Goal: Information Seeking & Learning: Find specific fact

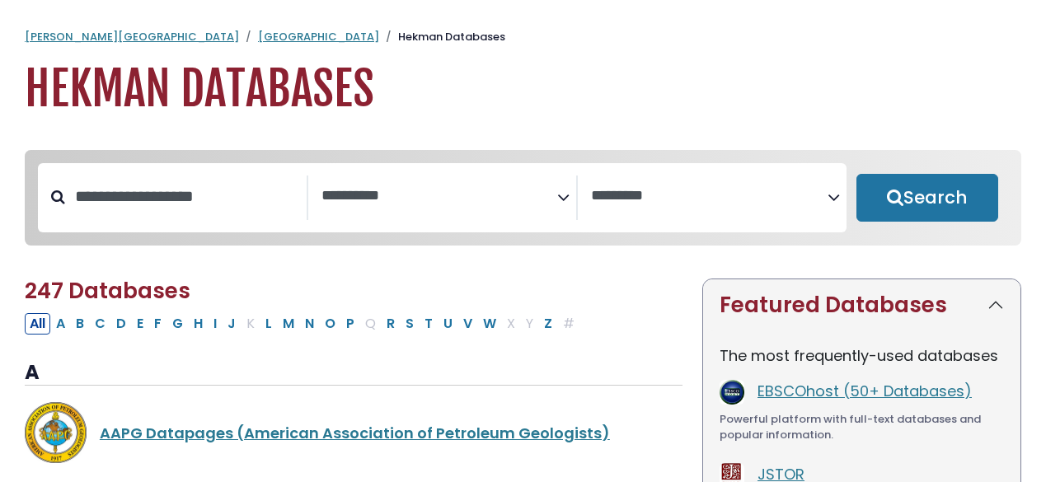
select select "Database Subject Filter"
select select "Database Vendors Filter"
click at [171, 210] on input "Search database by title or keyword" at bounding box center [186, 196] width 242 height 27
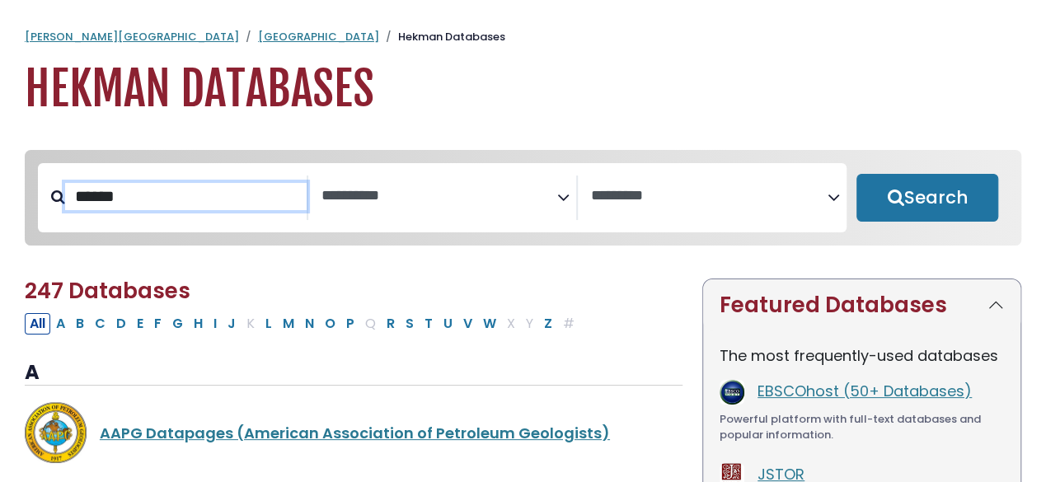
type input "******"
click at [857, 174] on button "Search" at bounding box center [928, 198] width 142 height 48
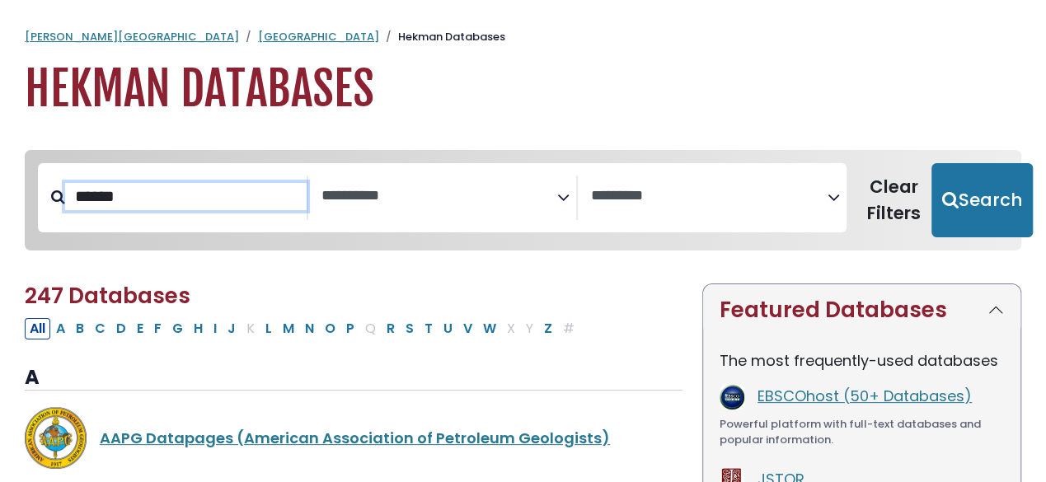
select select "Database Subject Filter"
select select "Database Vendors Filter"
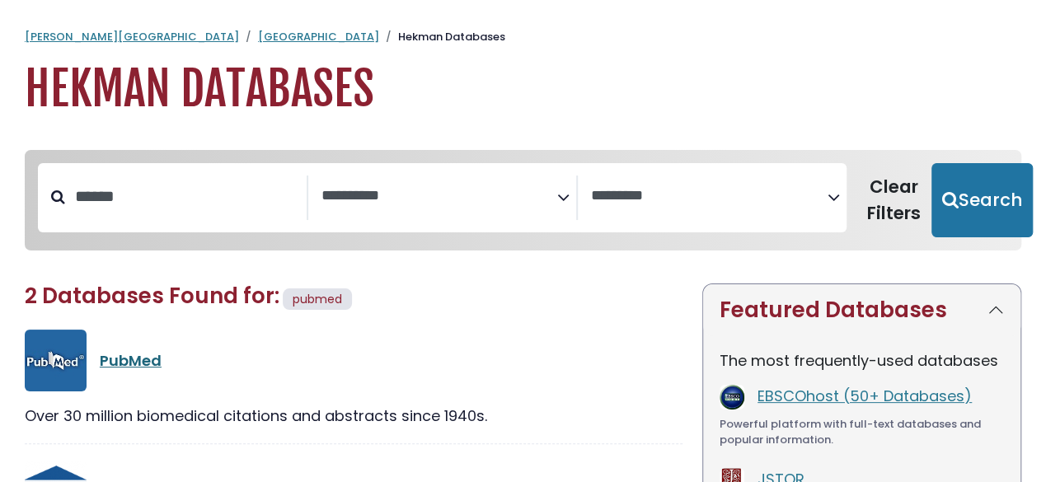
click at [137, 362] on link "PubMed" at bounding box center [131, 360] width 62 height 21
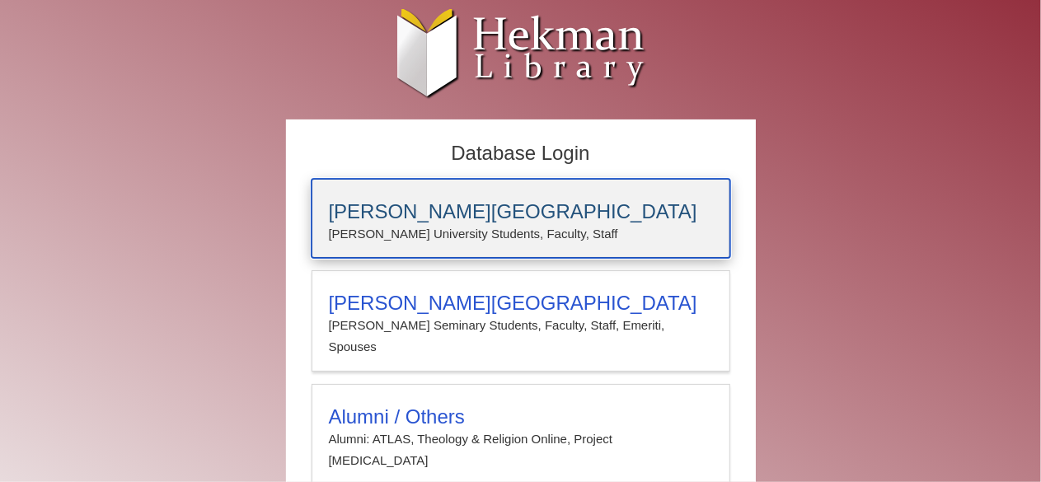
click at [384, 223] on p "Calvin University Students, Faculty, Staff" at bounding box center [521, 233] width 384 height 21
